Goal: Find specific page/section: Find specific page/section

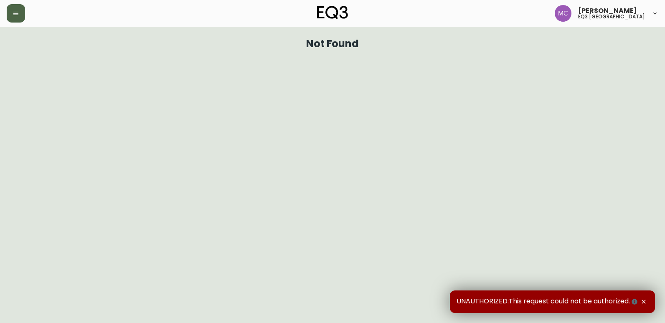
click at [10, 10] on button "button" at bounding box center [16, 13] width 18 height 18
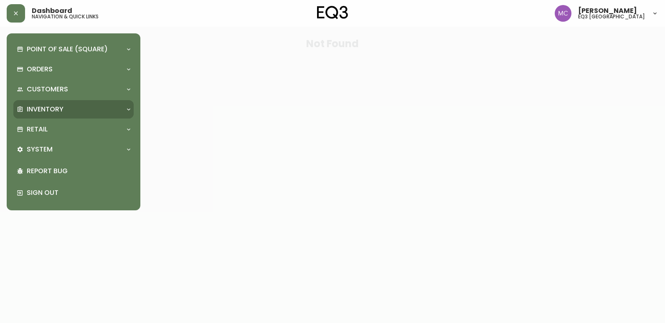
click at [37, 108] on p "Inventory" at bounding box center [45, 109] width 37 height 9
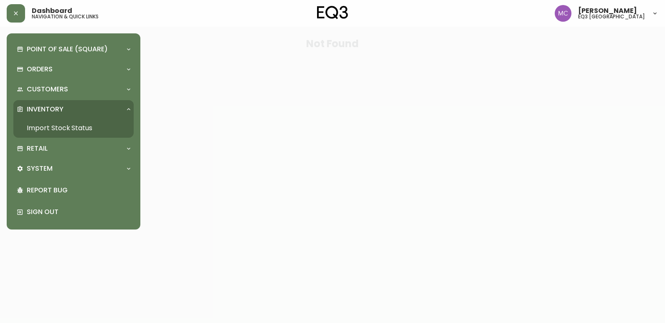
click at [78, 129] on link "Import Stock Status" at bounding box center [73, 128] width 120 height 19
